Goal: Contribute content: Contribute content

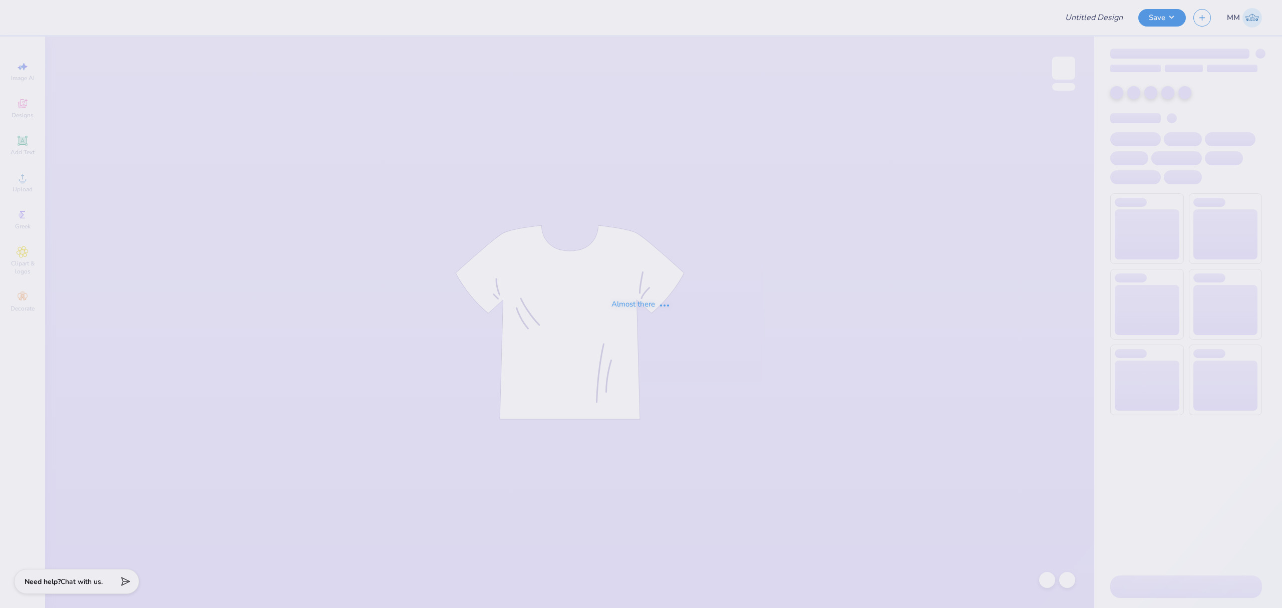
type input "Hockey Fights [MEDICAL_DATA]"
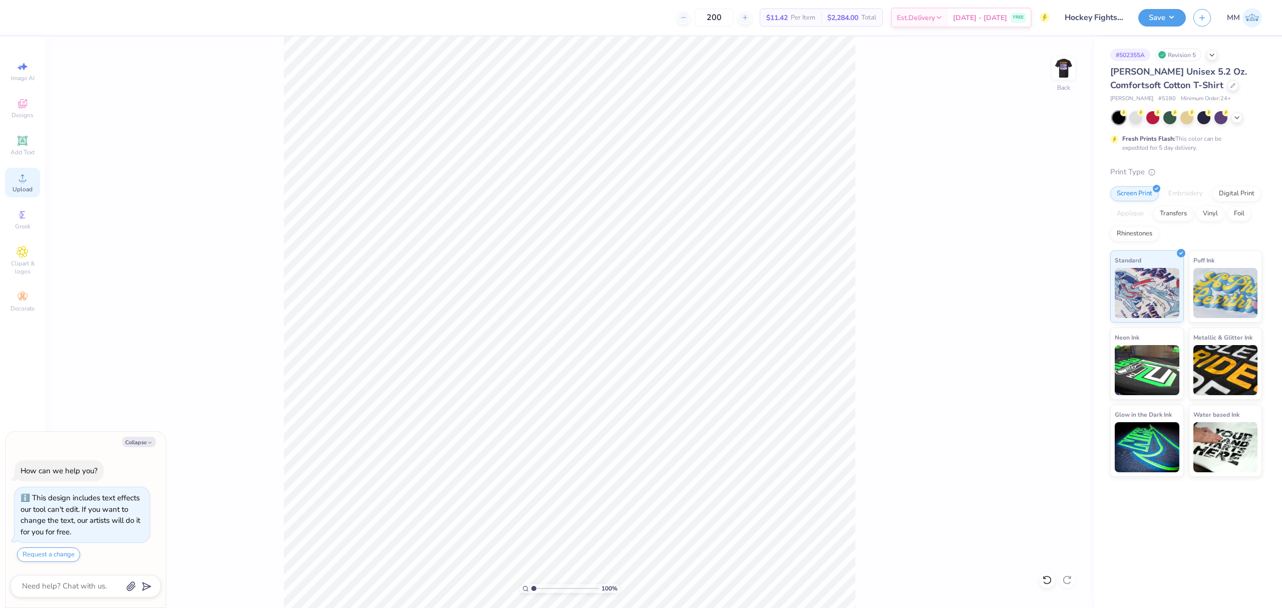
click at [28, 186] on span "Upload" at bounding box center [23, 189] width 20 height 8
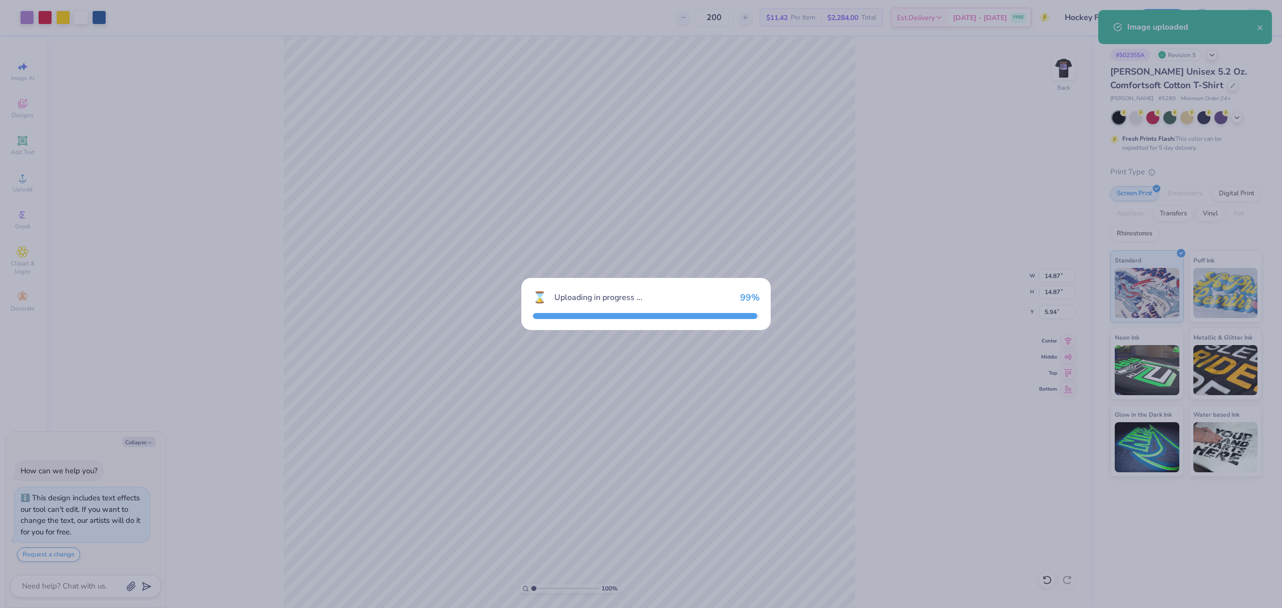
type textarea "x"
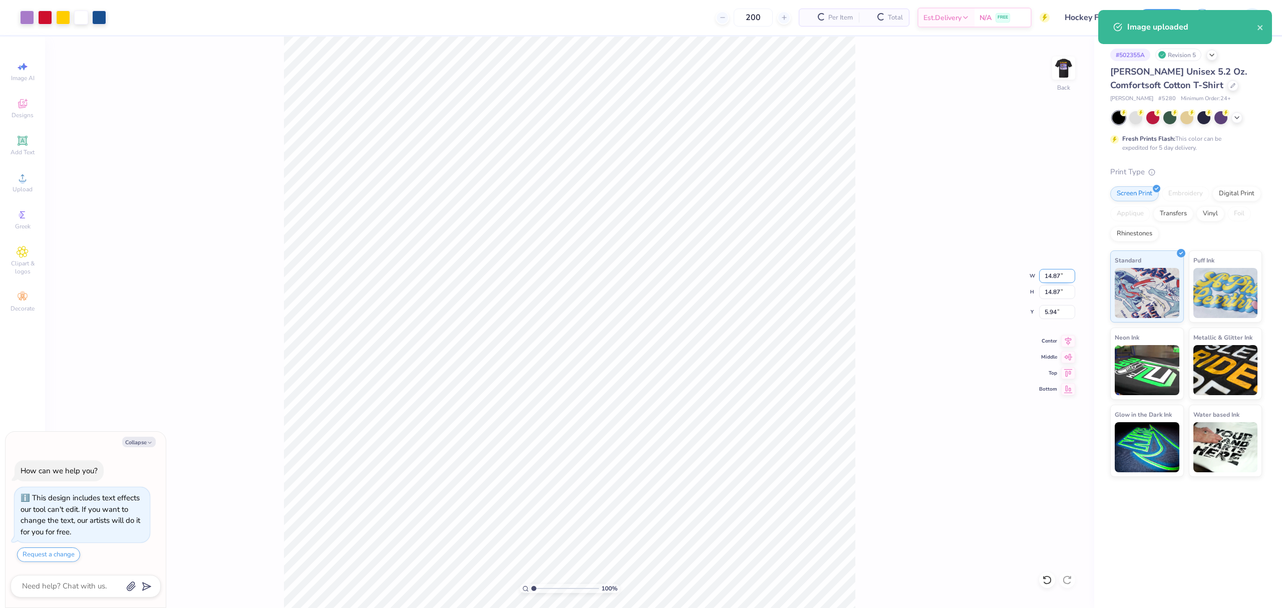
click at [1051, 274] on input "14.87" at bounding box center [1057, 276] width 36 height 14
type input "3.5"
type textarea "x"
type input "3.50"
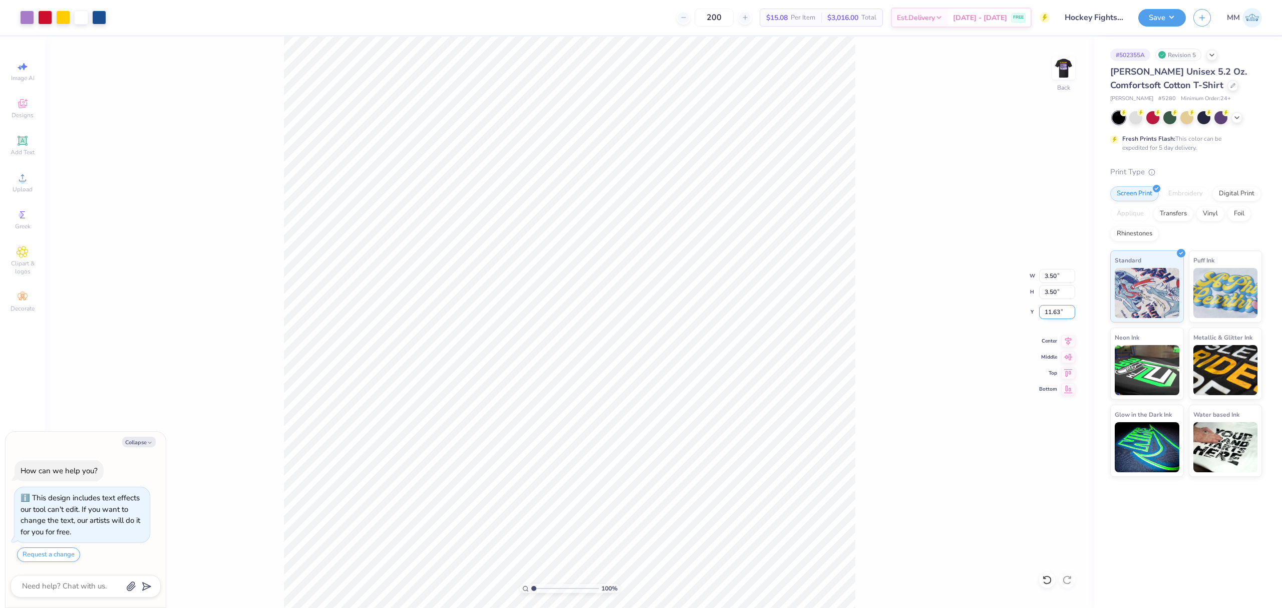
click at [1051, 309] on input "11.63" at bounding box center [1057, 312] width 36 height 14
type input "3"
type textarea "x"
type input "3.00"
click at [1046, 313] on input "3.00" at bounding box center [1057, 312] width 36 height 14
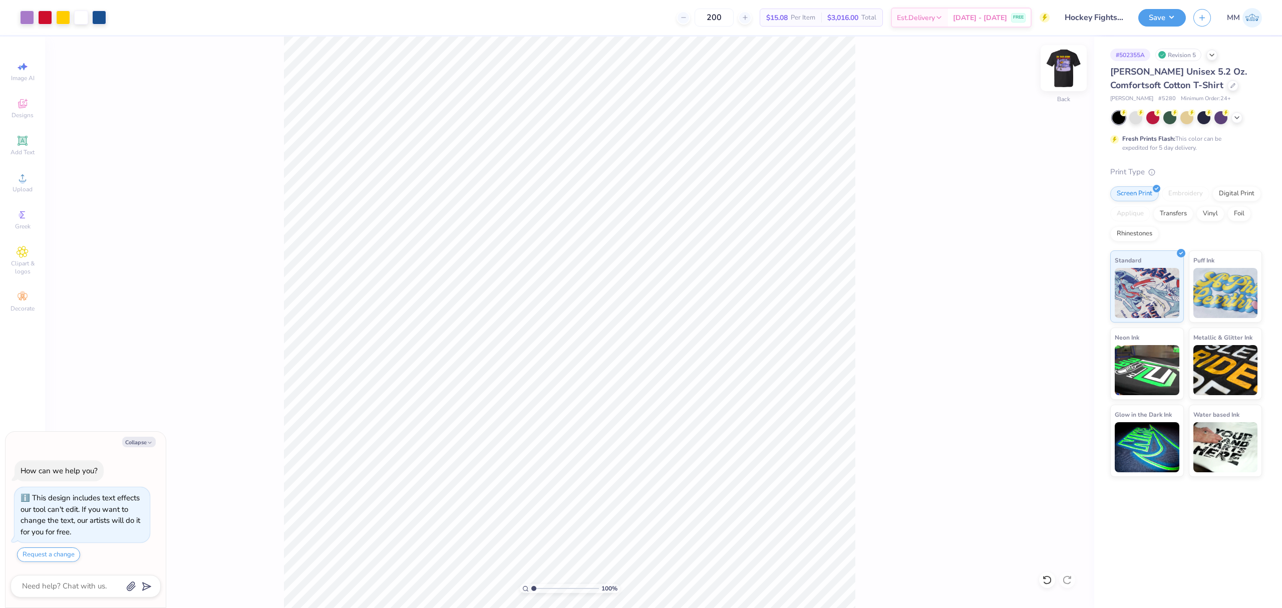
click at [1056, 77] on img at bounding box center [1064, 68] width 40 height 40
click at [34, 193] on div "Upload" at bounding box center [22, 183] width 35 height 30
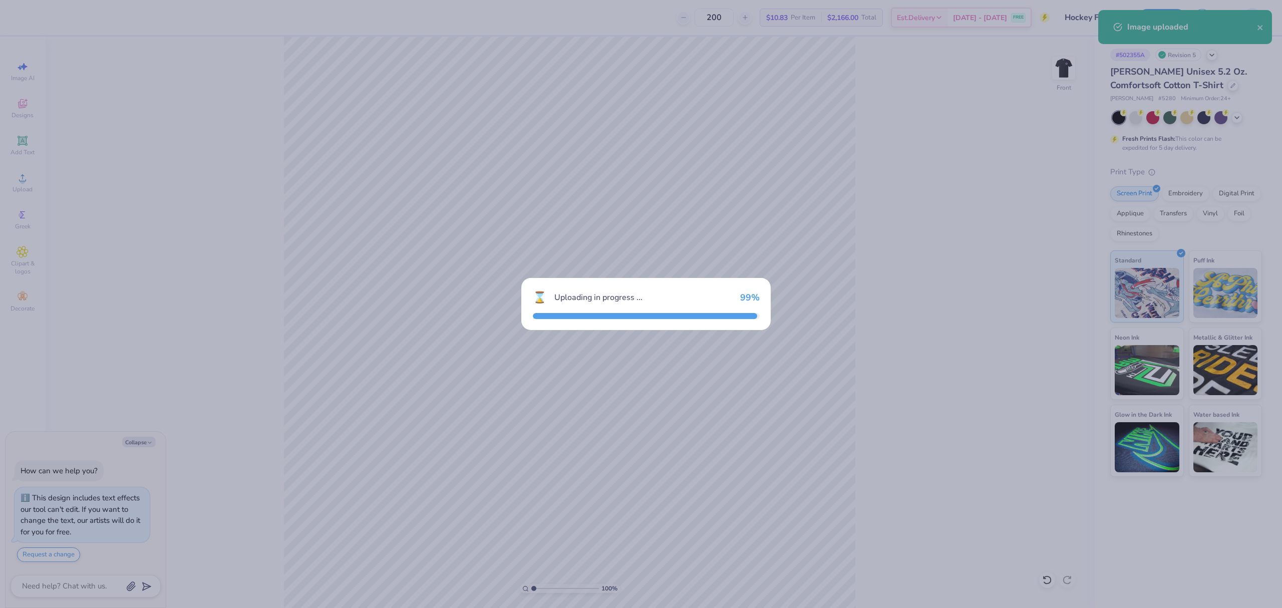
type textarea "x"
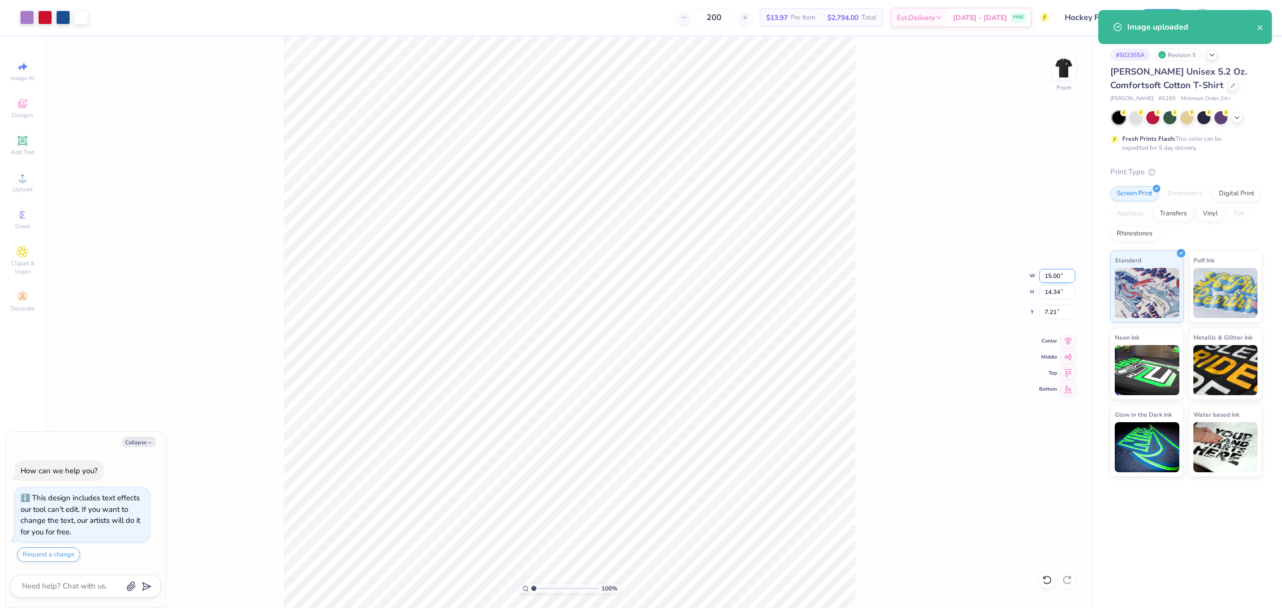
click at [1049, 273] on input "15.00" at bounding box center [1057, 276] width 36 height 14
type input "12"
type textarea "x"
type input "12.00"
type input "11.47"
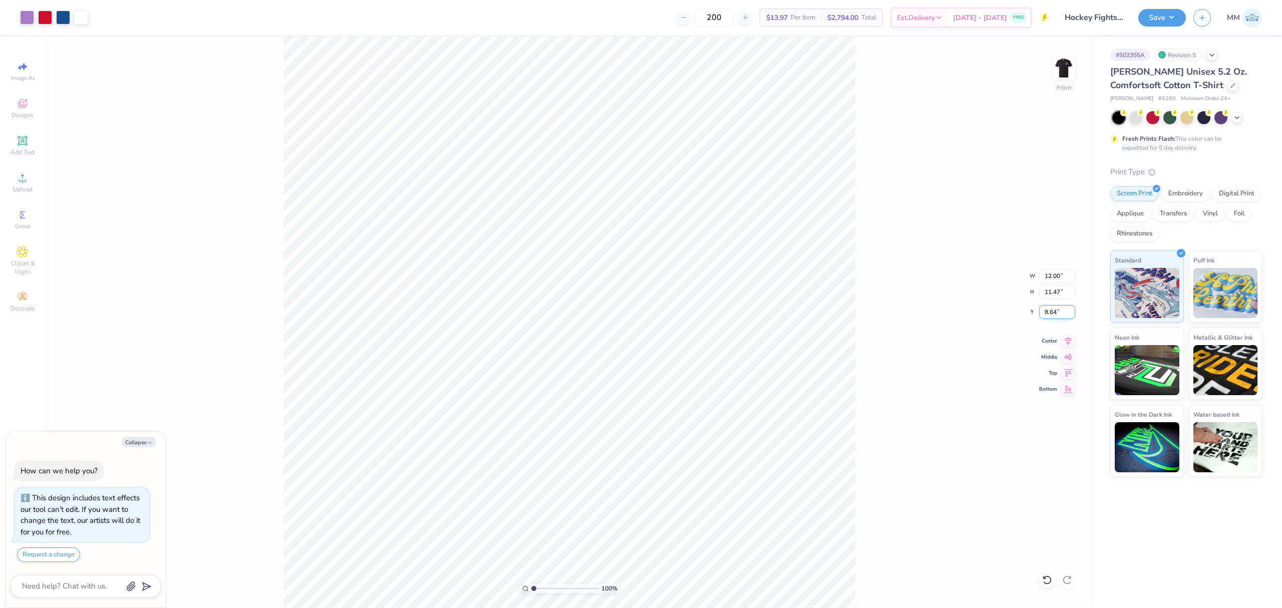
click at [1053, 314] on input "8.64" at bounding box center [1057, 312] width 36 height 14
type input "2"
type textarea "x"
click at [1054, 317] on input "2.00" at bounding box center [1057, 312] width 36 height 14
type input "3"
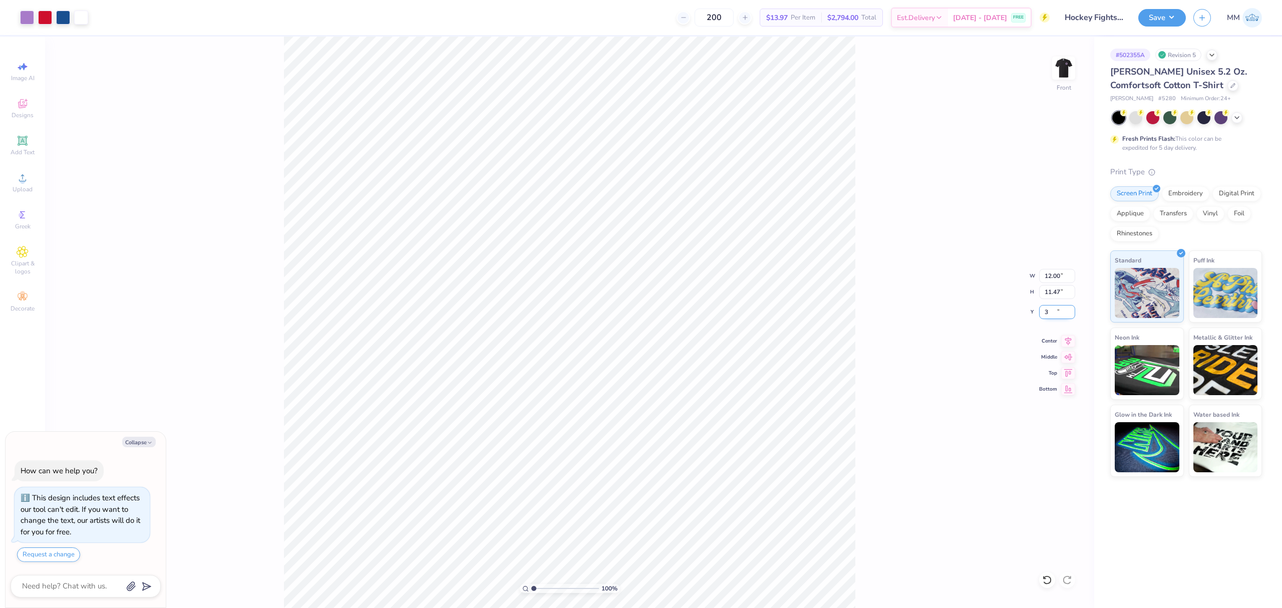
type textarea "x"
type input "3.00"
click at [876, 320] on div "100 % Front W 12.00 12.00 " H 11.47 11.47 " Y 3.00 3.00 " Center Middle Top Bot…" at bounding box center [569, 322] width 1049 height 571
click at [23, 147] on div "Add Text" at bounding box center [22, 146] width 35 height 30
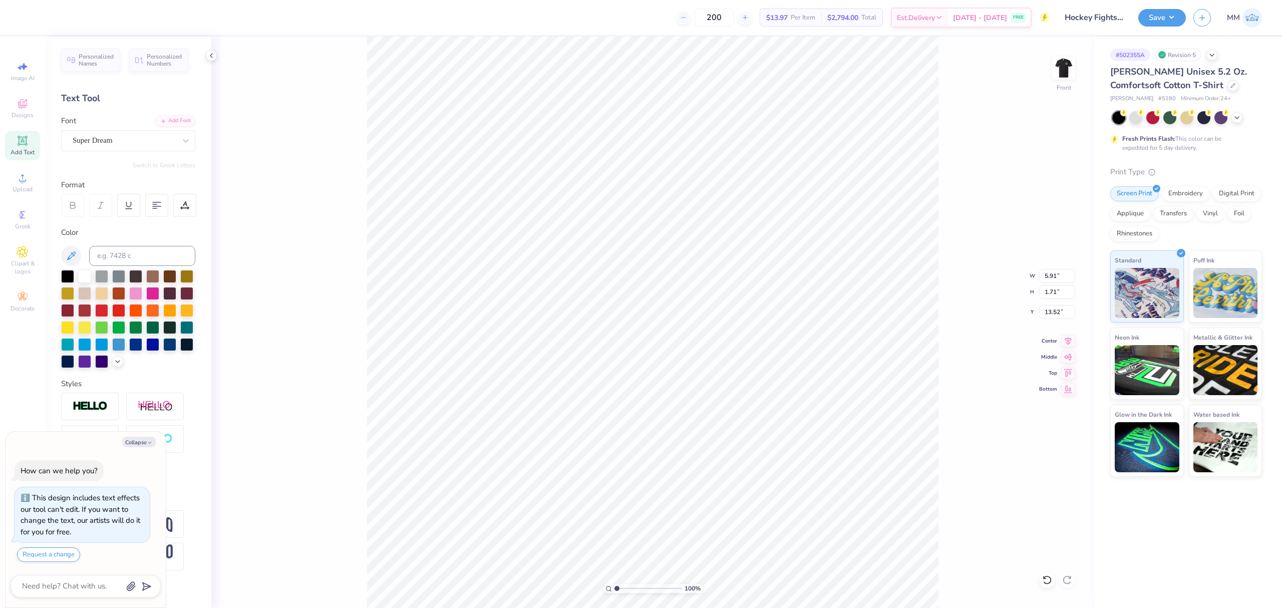
type textarea "x"
type input "18.44"
paste textarea "IN THIS RINK NO ONE FIGHTS ALONE"
type textarea "x"
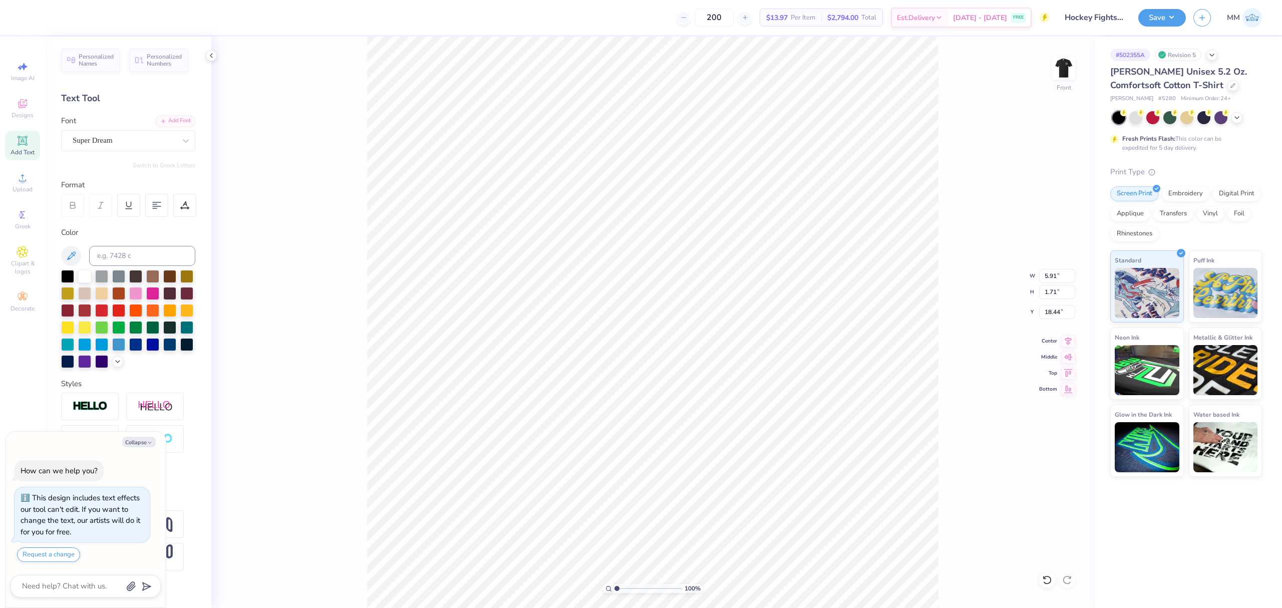
scroll to position [11, 9]
type textarea "IN THIS RINK NO ONE FIGHTS ALONE"
click at [167, 119] on div "Add Font" at bounding box center [176, 120] width 40 height 12
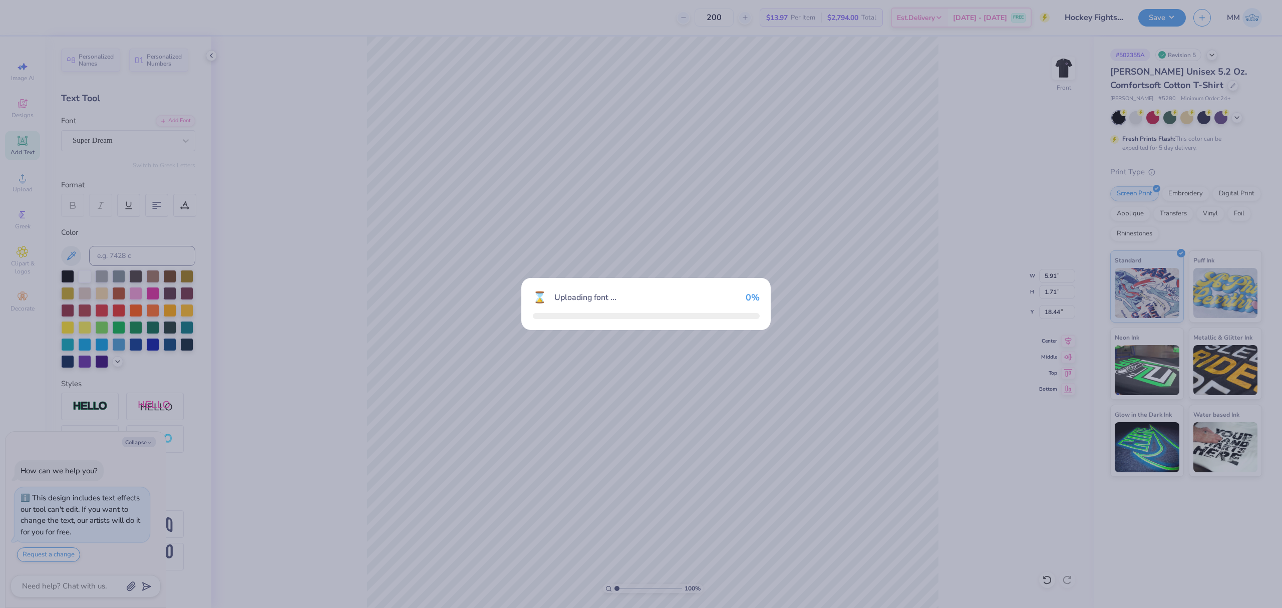
type textarea "x"
type input "15.08"
type input "0.67"
type input "18.96"
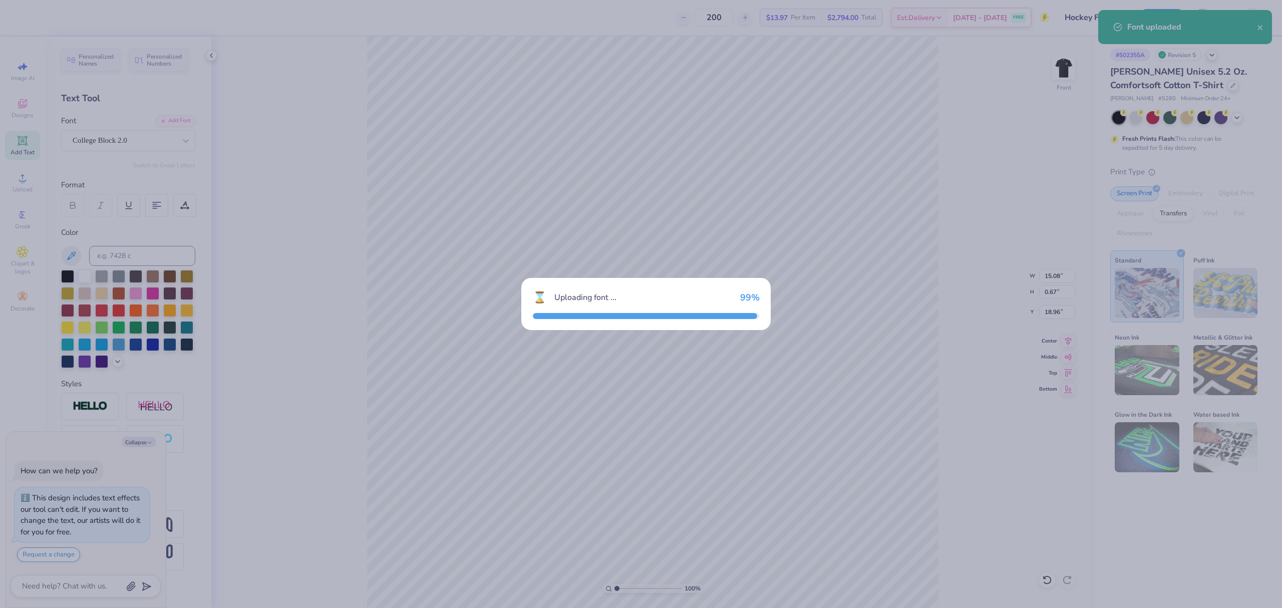
type textarea "x"
type input "15.06"
type input "0.91"
type input "18.83"
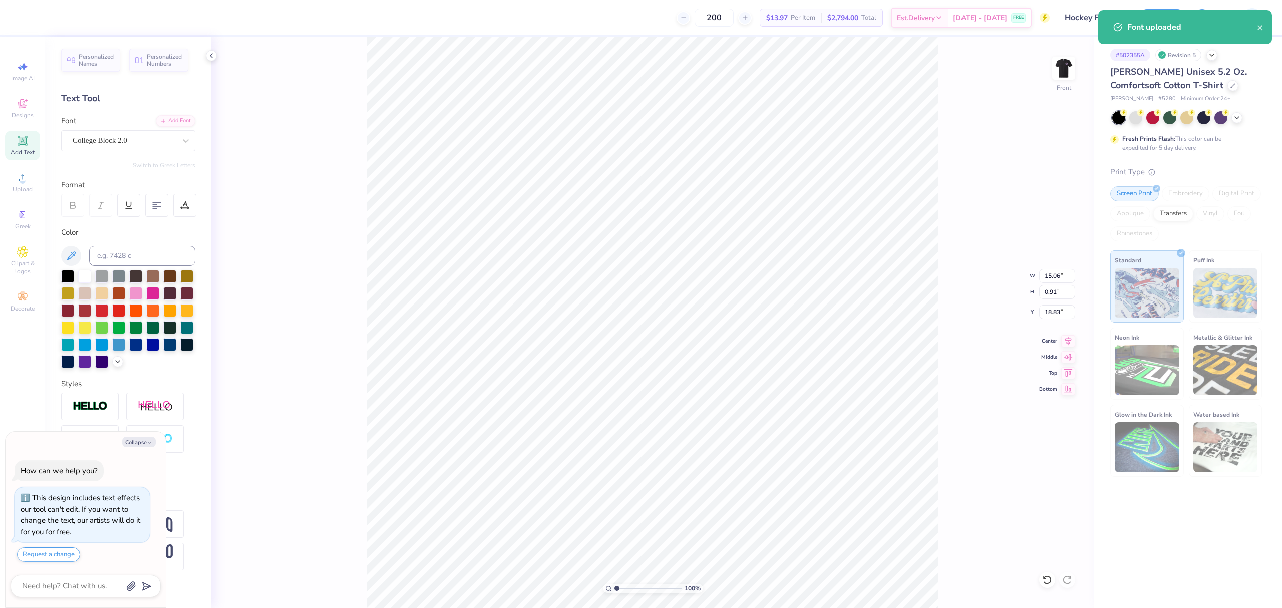
type textarea "x"
type input "11.55"
type input "0.70"
type input "19.05"
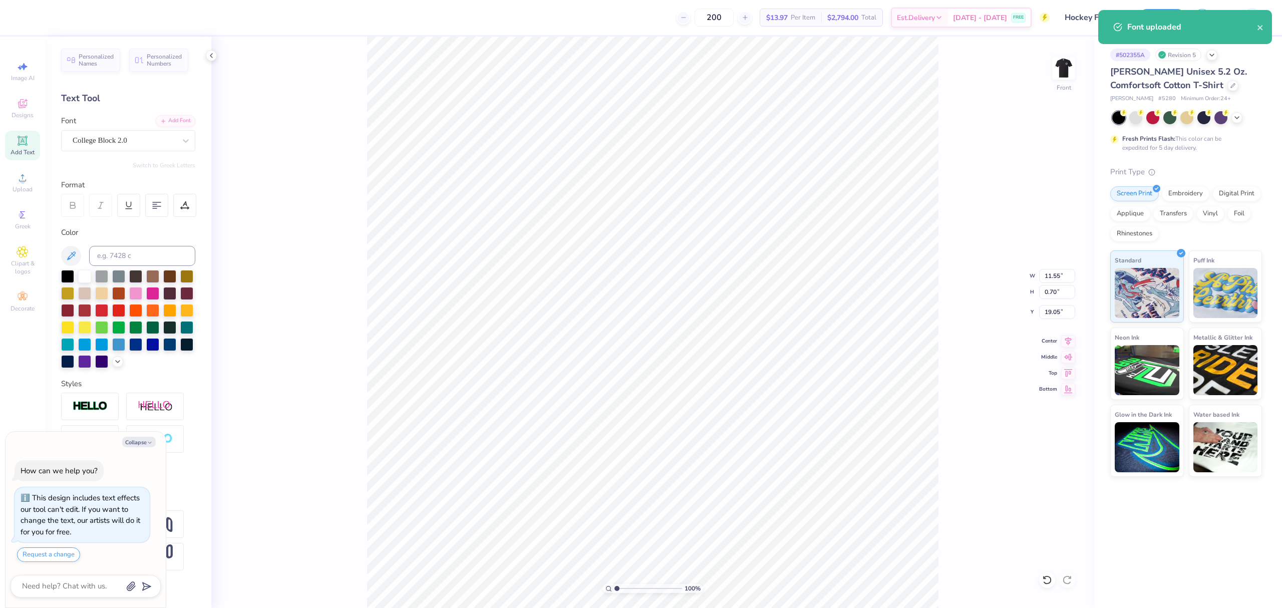
type textarea "x"
type input "12.00"
type input "11.47"
type input "3.00"
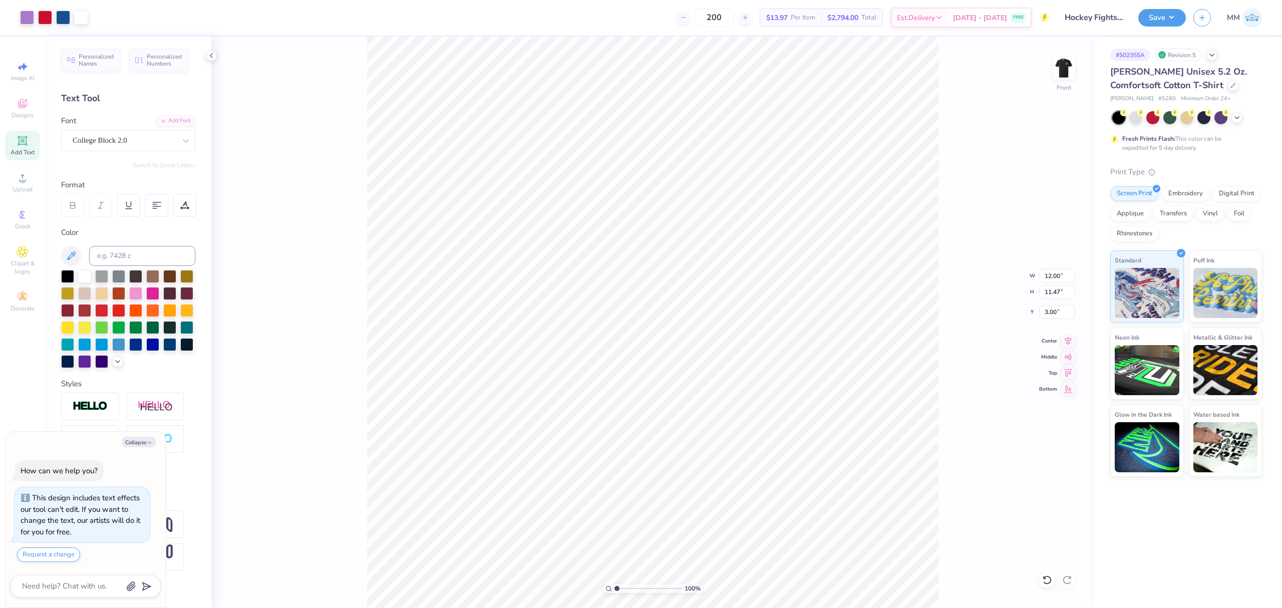
type textarea "x"
type input "11.55"
type input "0.70"
type input "19.05"
click at [1055, 277] on input "11.55" at bounding box center [1057, 276] width 36 height 14
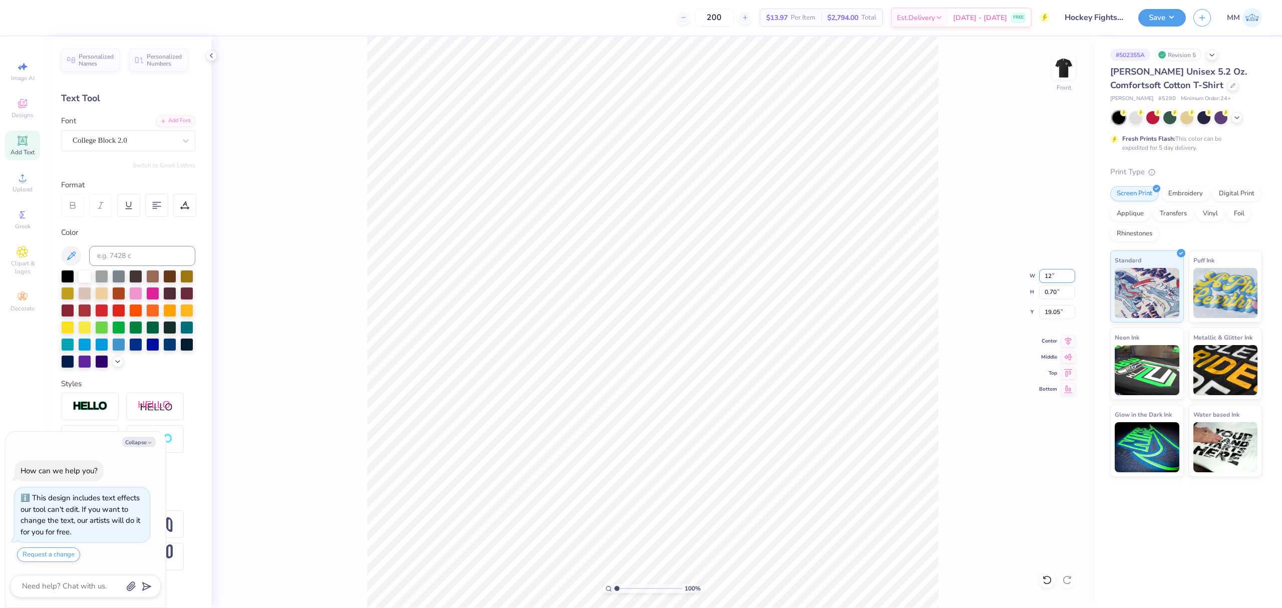
type input "12"
type textarea "x"
type input "12.00"
type input "0.73"
type input "19.03"
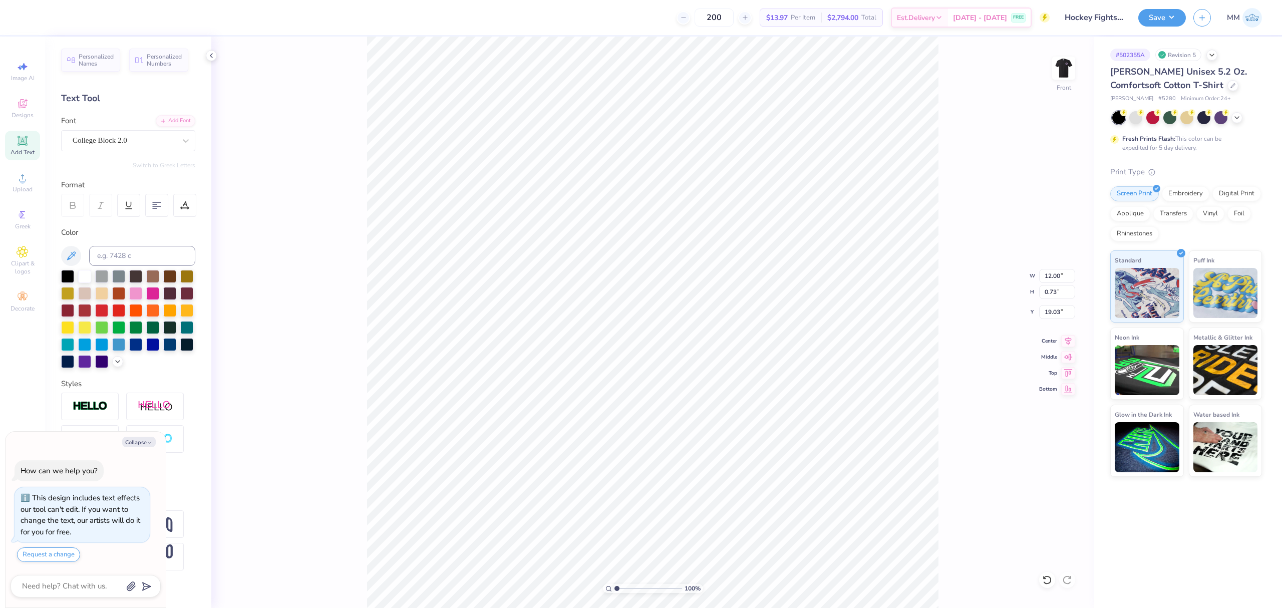
type textarea "x"
type input "13.22"
click at [628, 590] on input "range" at bounding box center [648, 588] width 68 height 9
type input "1.93"
click at [623, 587] on input "range" at bounding box center [648, 588] width 68 height 9
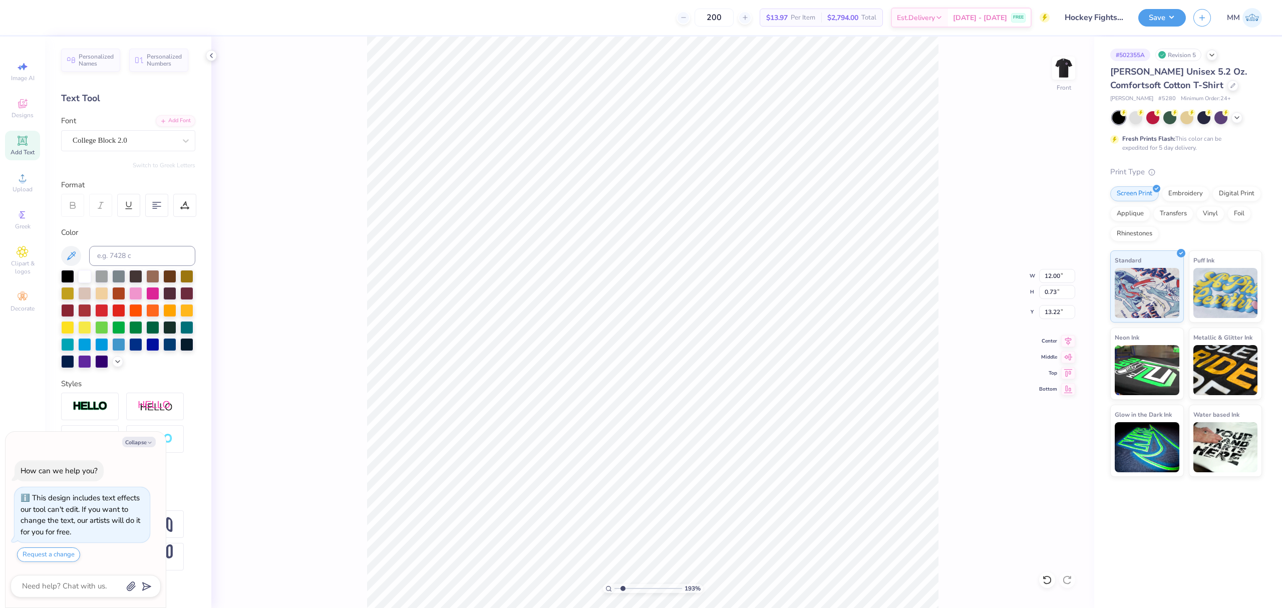
type textarea "x"
type input "11.62"
type input "0.70"
type input "13.24"
click at [1065, 341] on icon at bounding box center [1068, 340] width 14 height 12
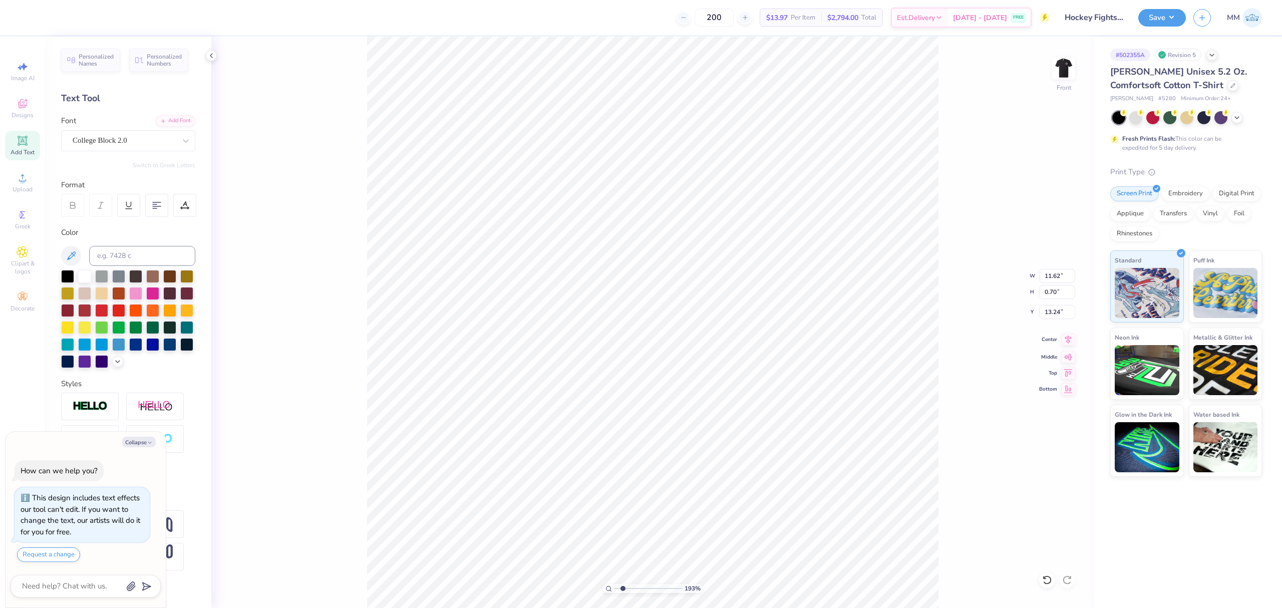
type textarea "x"
drag, startPoint x: 603, startPoint y: 587, endPoint x: 587, endPoint y: 583, distance: 16.0
type input "1"
click at [614, 584] on input "range" at bounding box center [648, 588] width 68 height 9
click at [1064, 339] on icon at bounding box center [1068, 340] width 14 height 12
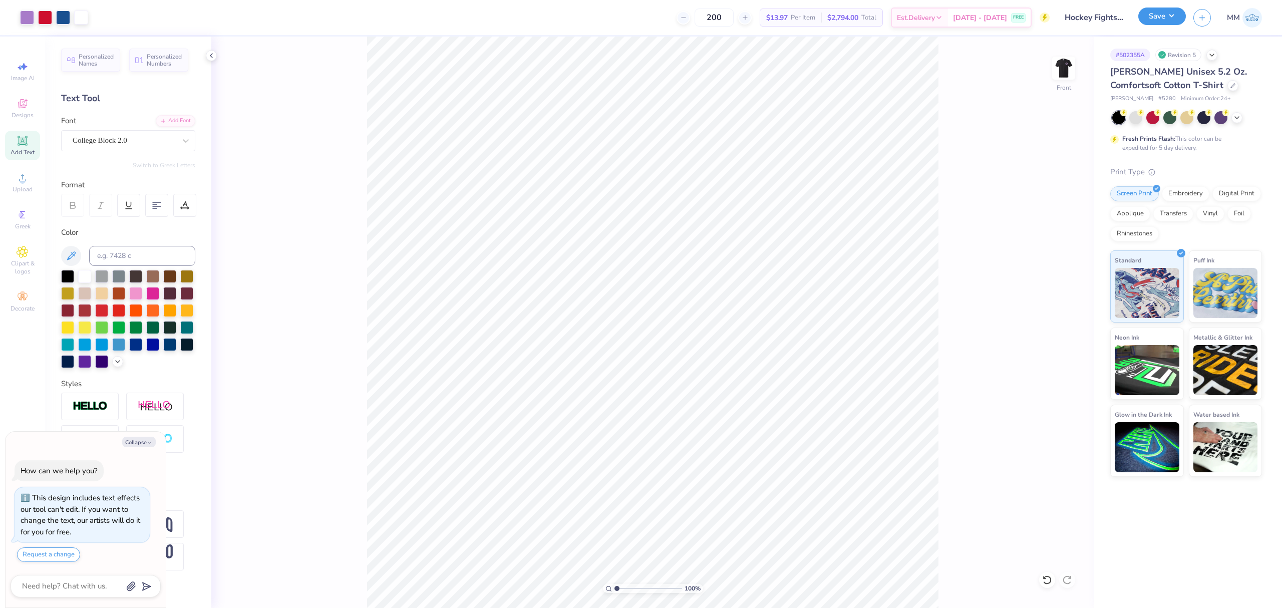
click at [1177, 20] on button "Save" at bounding box center [1162, 17] width 48 height 18
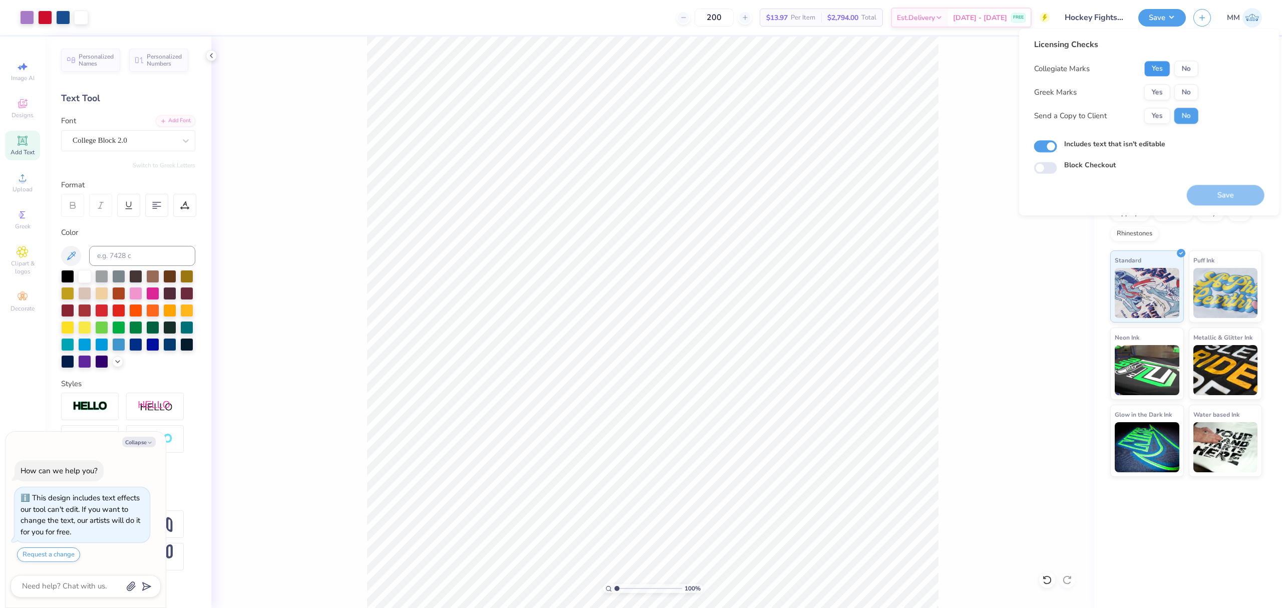
click at [1154, 75] on button "Yes" at bounding box center [1157, 69] width 26 height 16
click at [1182, 93] on button "No" at bounding box center [1186, 92] width 24 height 16
click at [1211, 190] on button "Save" at bounding box center [1226, 195] width 78 height 21
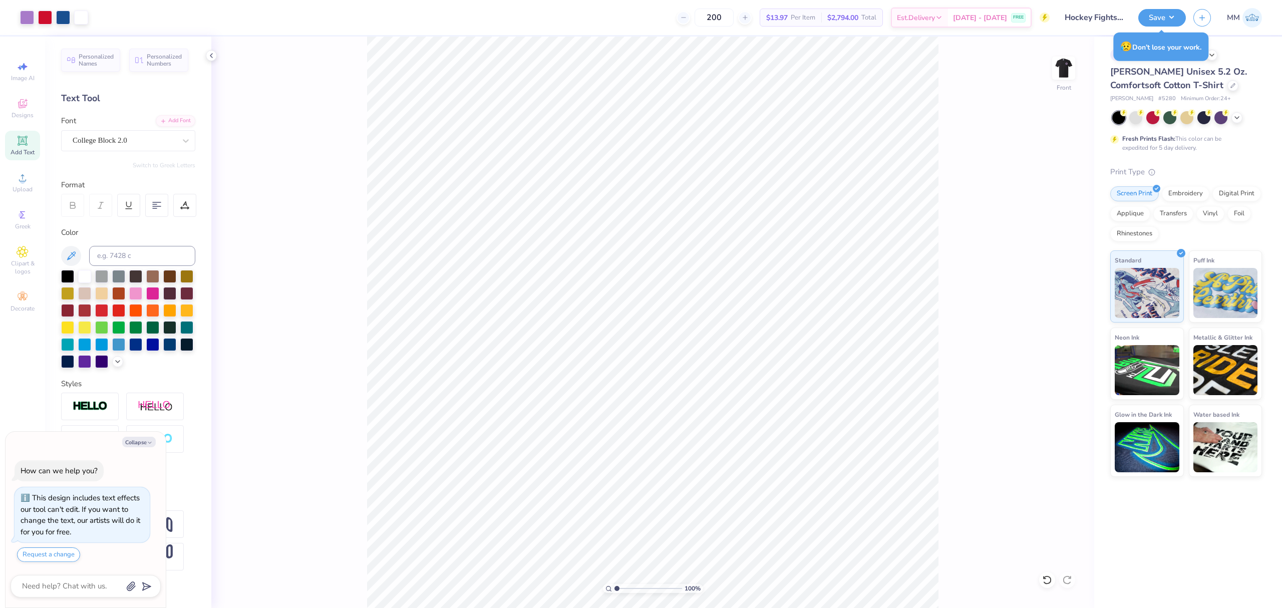
type textarea "x"
